Goal: Transaction & Acquisition: Purchase product/service

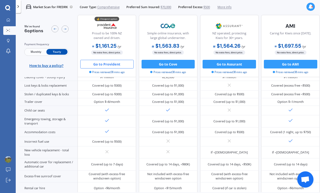
scroll to position [121, 0]
click at [9, 16] on link "My Dashboard" at bounding box center [9, 20] width 12 height 9
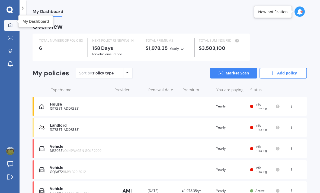
click at [71, 166] on div "Vehicle" at bounding box center [79, 168] width 59 height 5
click at [236, 68] on link "Market Scan" at bounding box center [233, 73] width 47 height 11
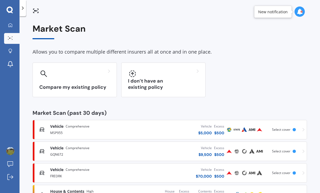
click at [109, 146] on div "Vehicle Comprehensive" at bounding box center [91, 148] width 82 height 5
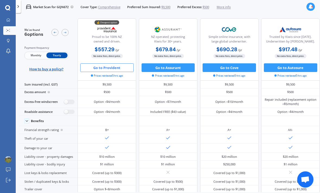
click at [112, 63] on button "Go to Provident" at bounding box center [106, 67] width 53 height 9
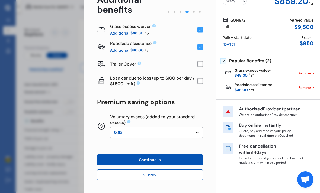
scroll to position [32, 0]
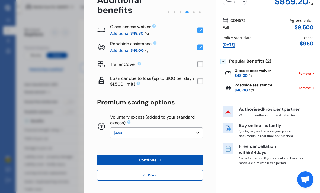
click at [198, 128] on select "None $200 $450 $700 $950 $1,200 $1,700" at bounding box center [156, 133] width 93 height 11
select select "0"
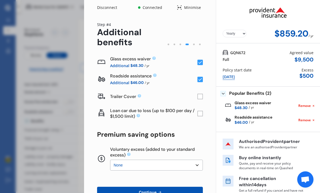
scroll to position [0, 0]
click at [202, 77] on rect at bounding box center [200, 79] width 5 height 5
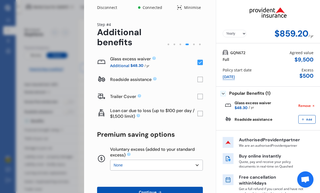
click at [202, 77] on rect at bounding box center [200, 79] width 5 height 5
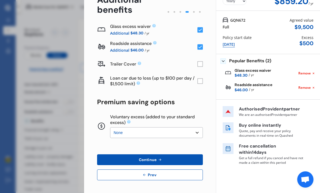
scroll to position [32, 0]
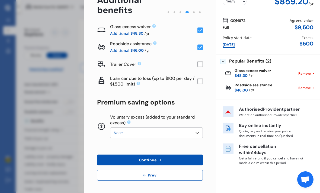
click at [169, 155] on button "Continue" at bounding box center [150, 160] width 106 height 11
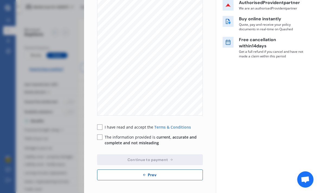
scroll to position [278, 0]
click at [158, 170] on button "Prev" at bounding box center [150, 175] width 106 height 11
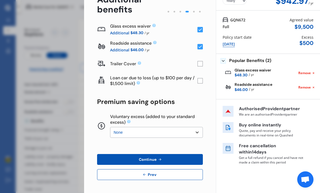
scroll to position [32, 0]
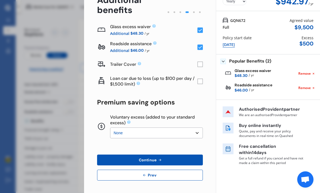
click at [159, 170] on button "Prev" at bounding box center [150, 175] width 106 height 11
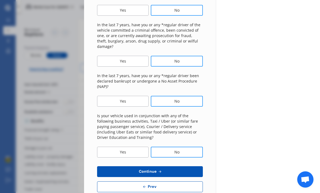
click at [154, 182] on button "Prev" at bounding box center [150, 187] width 106 height 11
select select "06"
select select "01"
select select "1974"
select select "NZ_FULL"
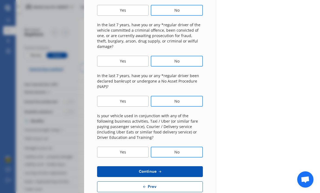
select select "0"
select select "16"
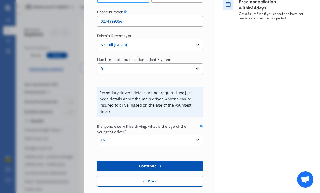
scroll to position [131, 0]
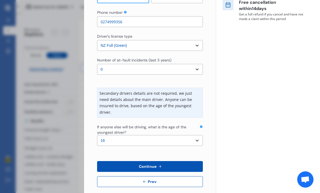
click at [150, 177] on button "Prev" at bounding box center [150, 182] width 106 height 11
select select "full"
select select "GARAGE"
select select "[STREET_ADDRESS]"
select select "BMW"
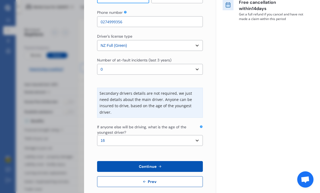
select select "320"
select select "NZVBMW_2012AEZ0"
select select "none"
select select "NO"
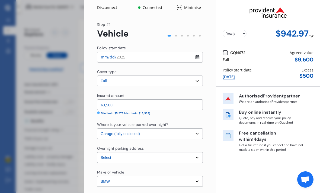
scroll to position [0, 0]
click at [71, 92] on div "Disconnect Connected Minimise Yearly Monthly $942.97 / yr Step # 1 Vehicle Poli…" at bounding box center [160, 96] width 320 height 193
click at [57, 135] on div "Disconnect Connected Minimise Yearly Monthly $942.97 / yr Step # 1 Vehicle Poli…" at bounding box center [160, 96] width 320 height 193
click at [33, 178] on div "Lost keys & locks replacement" at bounding box center [48, 173] width 59 height 9
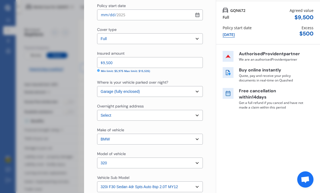
scroll to position [43, 0]
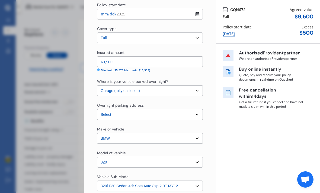
click at [103, 176] on div "Covered (up to $300)" at bounding box center [106, 173] width 29 height 4
click at [97, 176] on div "Covered (up to $300)" at bounding box center [106, 173] width 29 height 4
click at [101, 176] on div "Covered (up to $300)" at bounding box center [106, 173] width 29 height 4
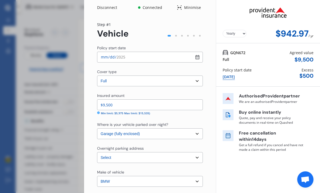
scroll to position [0, 0]
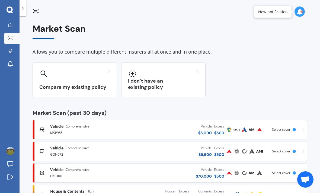
click at [105, 167] on div "Vehicle Comprehensive" at bounding box center [91, 169] width 82 height 5
click at [107, 173] on div "FREDRK" at bounding box center [91, 176] width 82 height 7
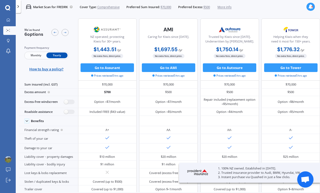
scroll to position [0, 155]
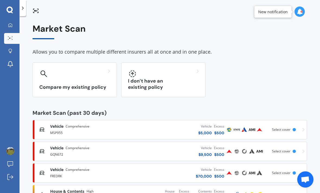
click at [131, 151] on div "GQN672" at bounding box center [91, 154] width 82 height 7
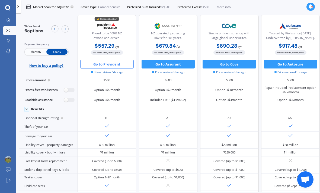
scroll to position [15, 0]
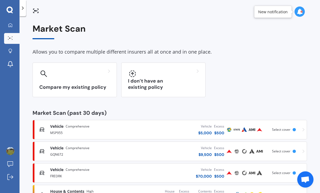
click at [107, 129] on div "MSP955" at bounding box center [91, 132] width 82 height 7
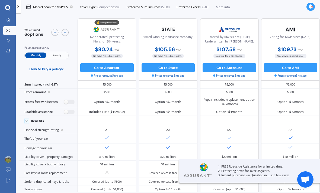
click at [62, 53] on span "Yearly" at bounding box center [56, 56] width 21 height 6
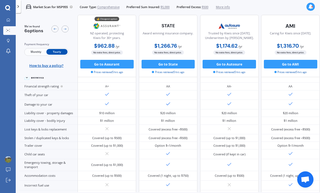
scroll to position [55, 0]
